Goal: Complete application form

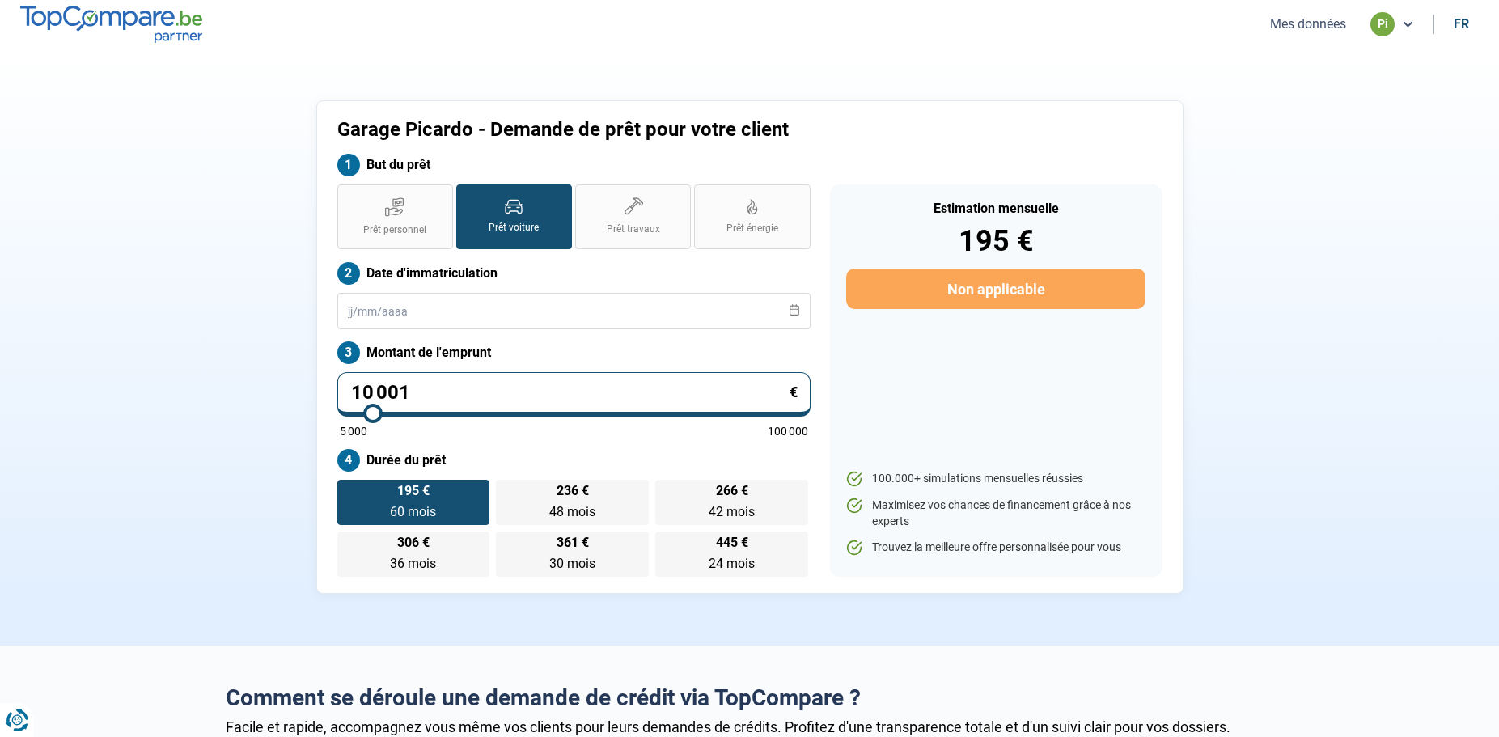
click at [1296, 32] on button "Mes données" at bounding box center [1308, 23] width 86 height 17
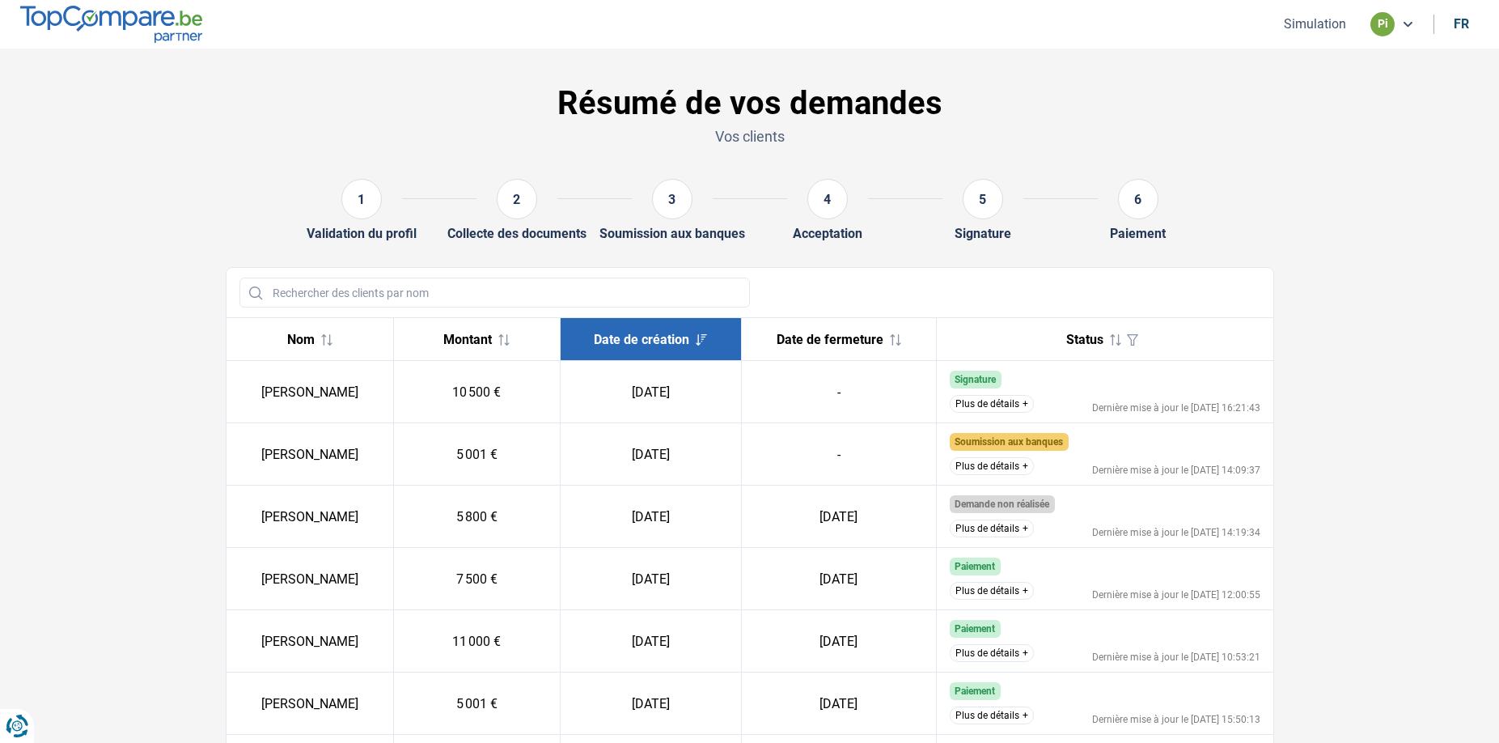
click at [990, 397] on button "Plus de détails" at bounding box center [992, 404] width 84 height 18
